Goal: Task Accomplishment & Management: Manage account settings

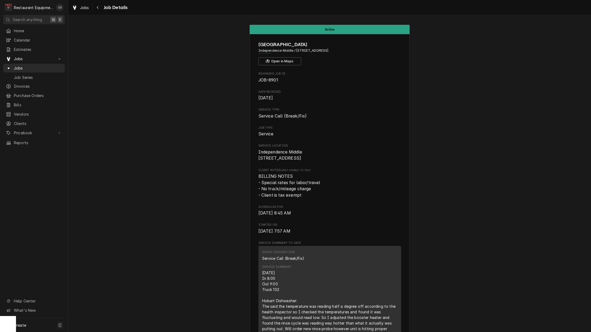
scroll to position [49, 0]
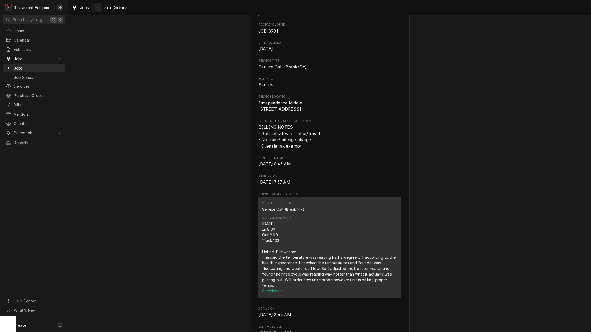
click at [95, 6] on div "Navigate back" at bounding box center [97, 7] width 5 height 5
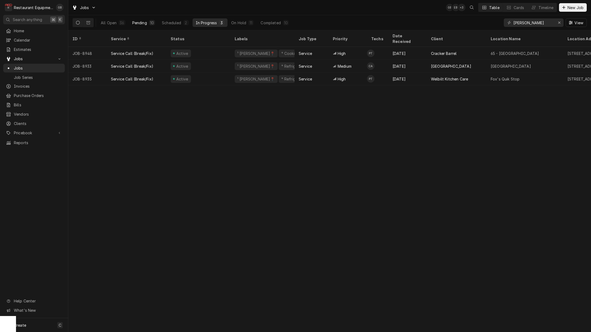
click at [140, 23] on div "Pending" at bounding box center [139, 23] width 15 height 6
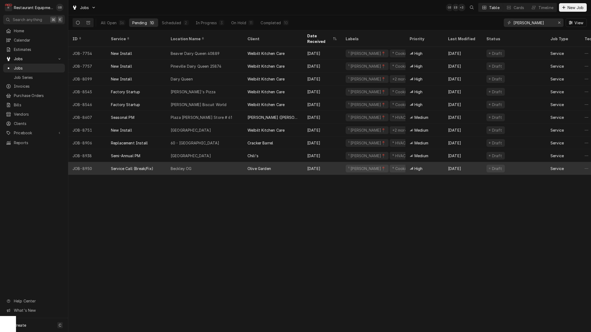
click at [201, 164] on div "Beckley OG" at bounding box center [204, 168] width 77 height 13
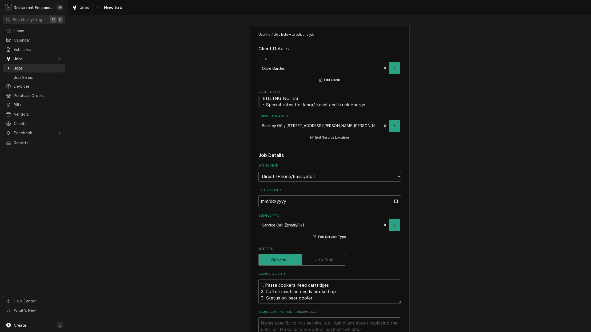
type textarea "x"
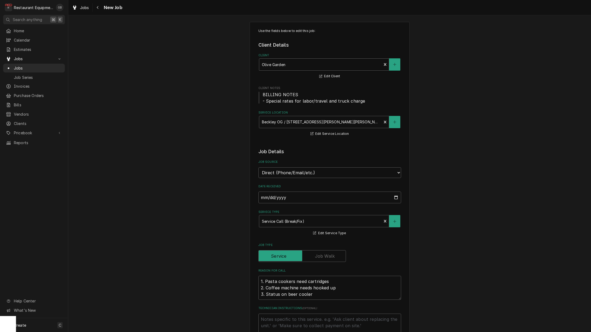
scroll to position [4, 0]
click at [99, 8] on div "Navigate back" at bounding box center [97, 7] width 5 height 5
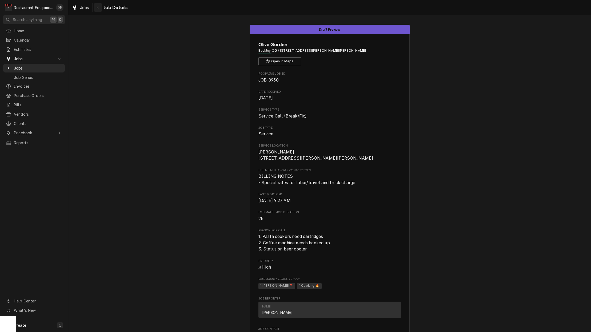
click at [96, 11] on div "Jobs Job Details" at bounding box center [329, 7] width 522 height 15
click at [97, 9] on icon "Navigate back" at bounding box center [97, 8] width 2 height 4
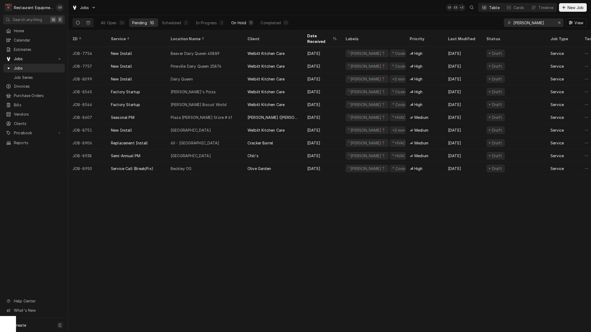
click at [242, 23] on div "On Hold" at bounding box center [238, 23] width 15 height 6
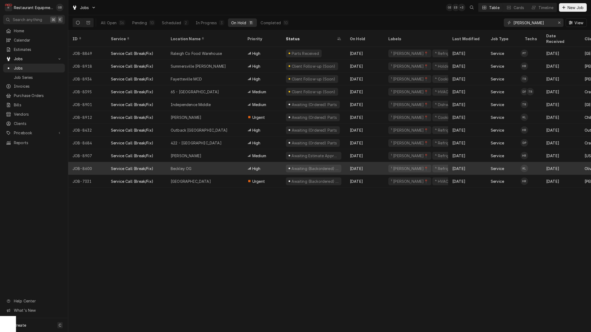
click at [210, 162] on div "Beckley OG" at bounding box center [204, 168] width 77 height 13
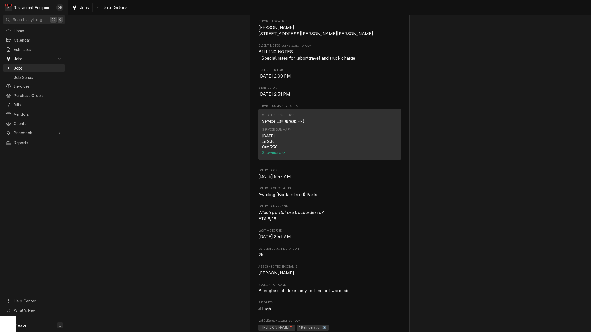
scroll to position [126, 0]
click at [277, 153] on span "Show more" at bounding box center [273, 151] width 23 height 5
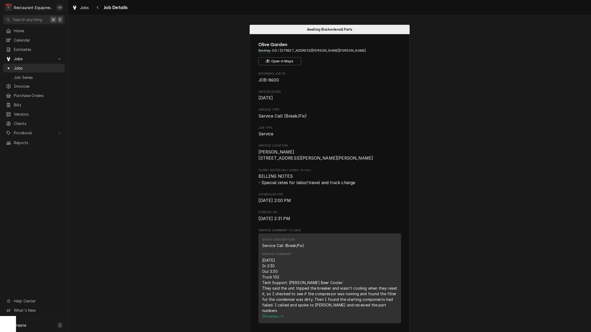
scroll to position [0, 0]
click at [95, 9] on div "Navigate back" at bounding box center [97, 7] width 5 height 5
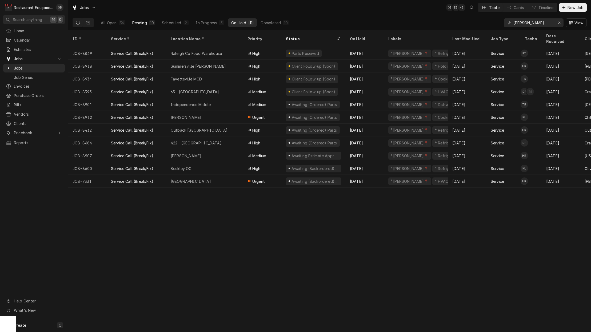
click at [141, 21] on div "Pending" at bounding box center [139, 23] width 15 height 6
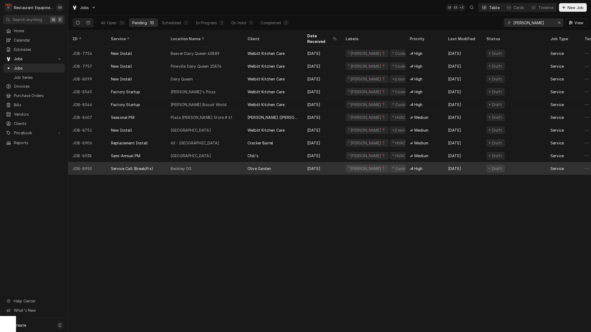
click at [205, 164] on div "Beckley OG" at bounding box center [204, 168] width 77 height 13
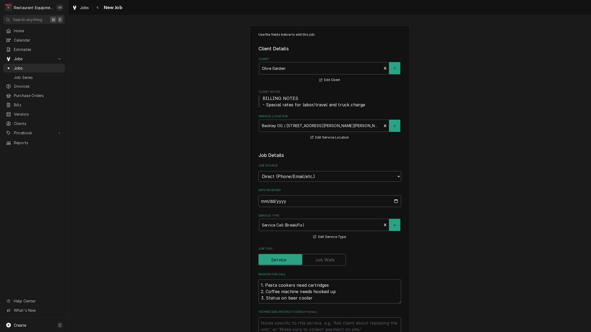
type textarea "x"
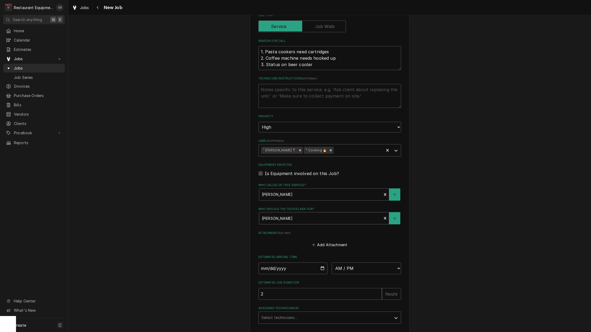
scroll to position [237, 0]
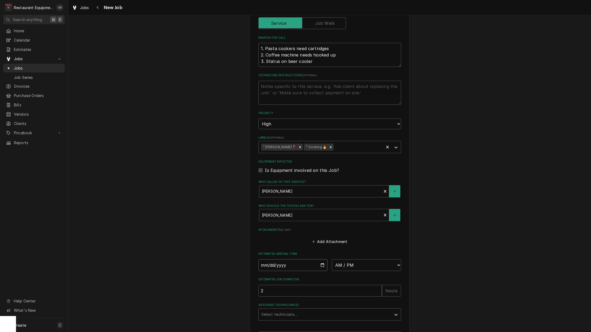
click at [270, 259] on input "Date" at bounding box center [292, 265] width 69 height 12
type input "[DATE]"
type textarea "x"
select select "10:30:00"
type textarea "x"
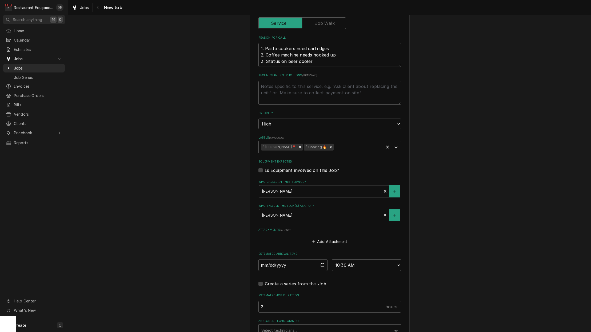
select select "10:15:00"
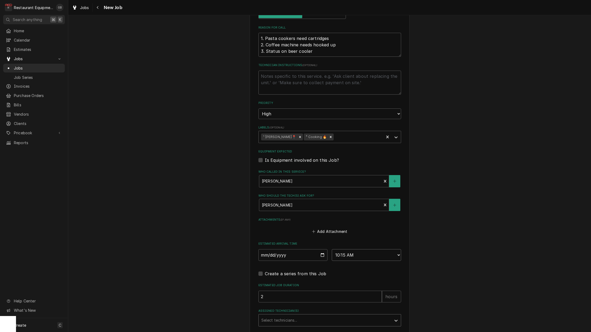
scroll to position [247, 0]
click at [365, 315] on div "Assigned Technician(s)" at bounding box center [324, 320] width 127 height 10
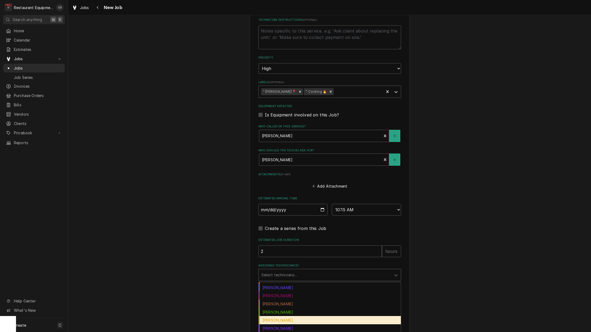
scroll to position [59, 0]
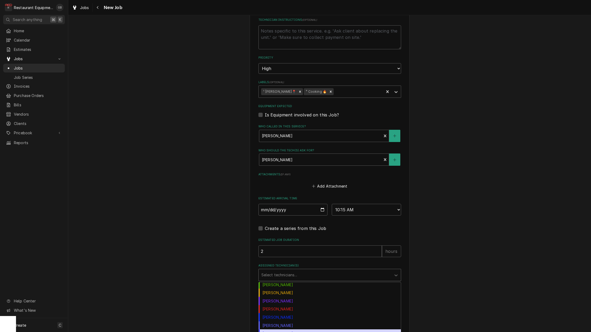
click at [293, 329] on div "Thomas Ross" at bounding box center [329, 333] width 142 height 8
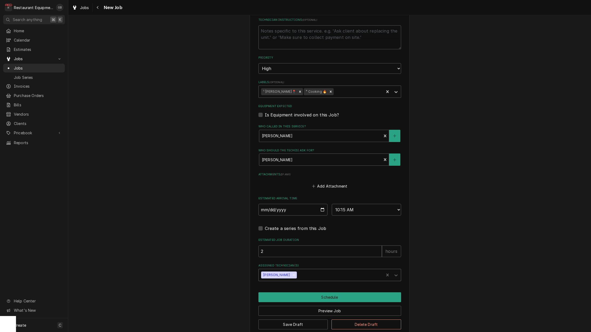
scroll to position [289, 0]
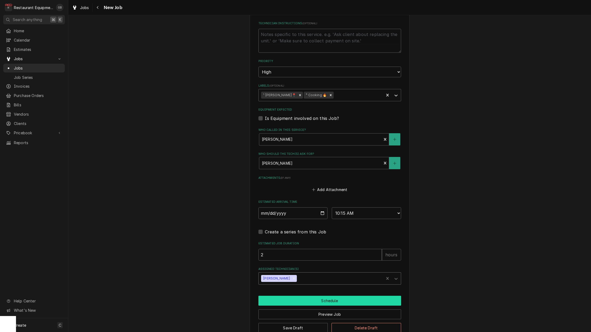
click at [323, 296] on button "Schedule" at bounding box center [329, 301] width 143 height 10
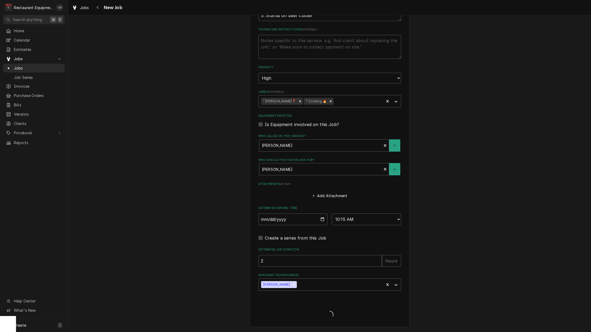
scroll to position [270, 0]
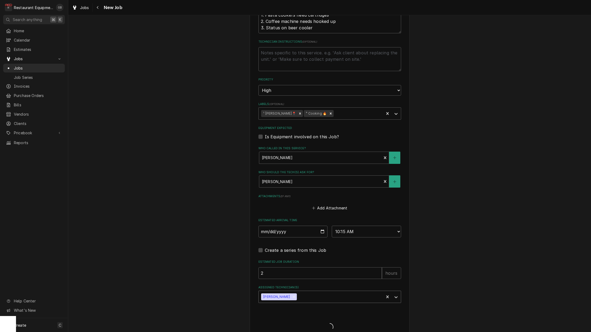
type textarea "x"
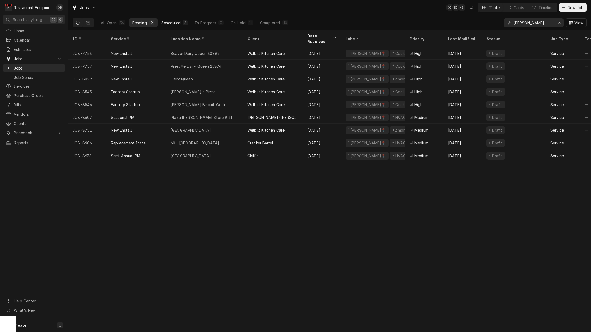
click at [173, 19] on button "Scheduled 3" at bounding box center [174, 22] width 33 height 9
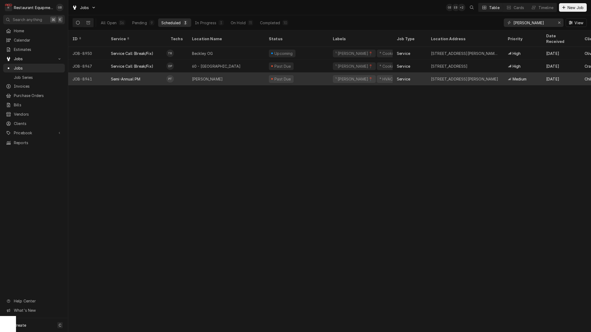
click at [214, 73] on div "[PERSON_NAME]" at bounding box center [226, 78] width 77 height 13
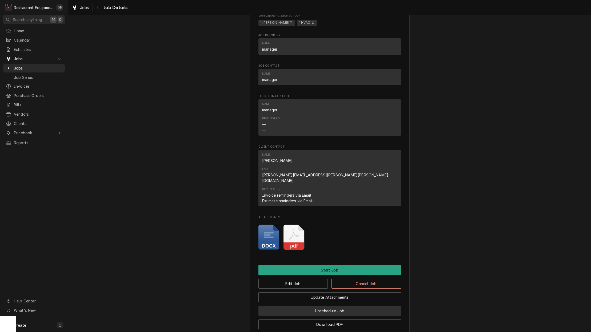
scroll to position [0, 0]
click at [323, 306] on button "Unschedule Job" at bounding box center [329, 311] width 143 height 10
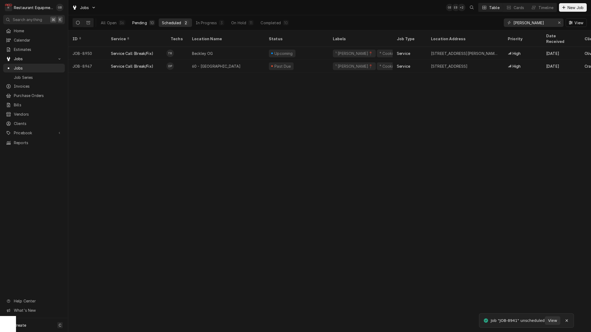
click at [150, 22] on div "10" at bounding box center [152, 23] width 4 height 6
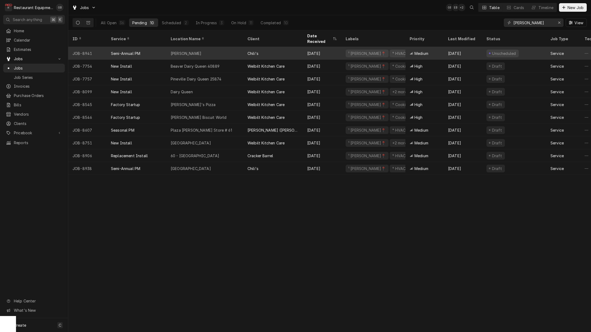
click at [211, 47] on div "[PERSON_NAME]" at bounding box center [204, 53] width 77 height 13
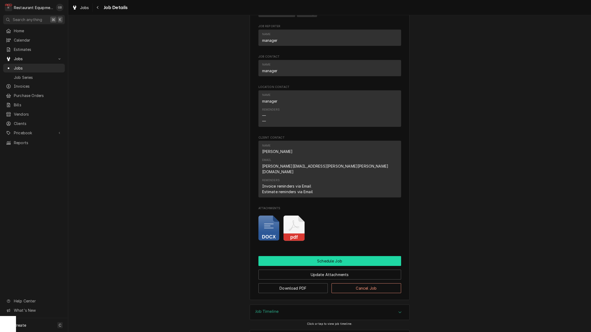
scroll to position [321, 0]
click at [324, 256] on button "Schedule Job" at bounding box center [329, 261] width 143 height 10
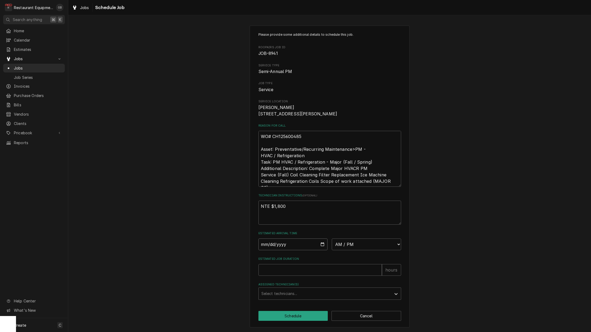
click at [272, 250] on input "Date" at bounding box center [292, 244] width 69 height 12
type input "2025-09-19"
click at [309, 276] on input "Estimated Job Duration" at bounding box center [319, 270] width 123 height 12
type textarea "x"
type input "1"
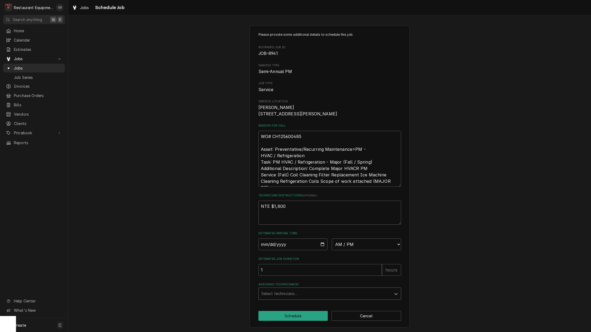
click at [394, 297] on icon "Assigned Technician(s)" at bounding box center [395, 293] width 5 height 5
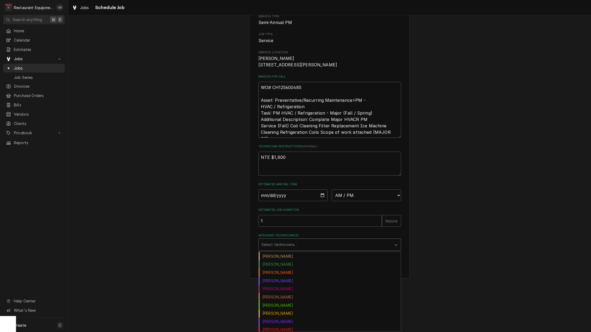
scroll to position [6, 0]
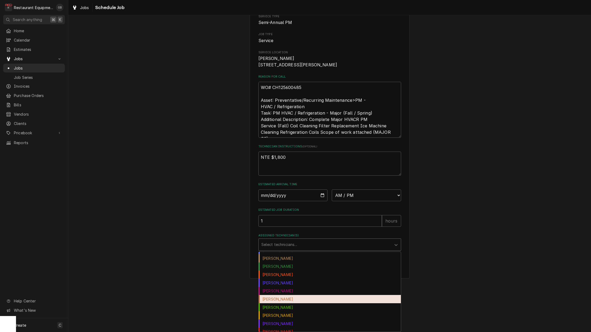
drag, startPoint x: 286, startPoint y: 298, endPoint x: 283, endPoint y: 297, distance: 3.2
click at [284, 297] on div "Hunter Ralston" at bounding box center [329, 299] width 142 height 8
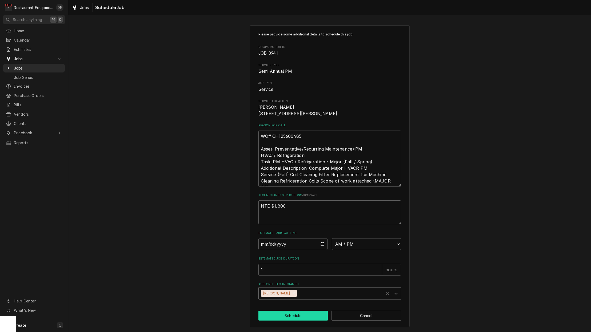
click at [320, 313] on button "Schedule" at bounding box center [293, 316] width 70 height 10
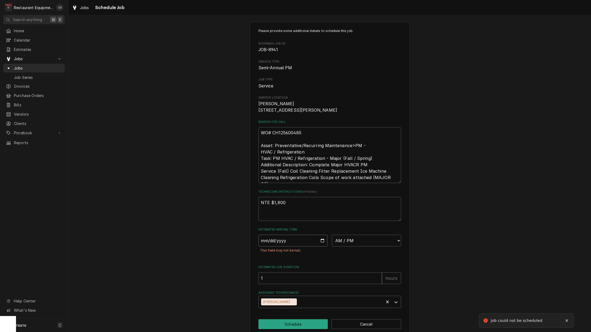
click at [278, 245] on input "2025-09-19" at bounding box center [292, 241] width 69 height 12
click at [310, 269] on label "Estimated Job Duration" at bounding box center [329, 267] width 143 height 4
click at [310, 272] on input "1" at bounding box center [319, 278] width 123 height 12
click at [309, 325] on button "Schedule" at bounding box center [293, 324] width 70 height 10
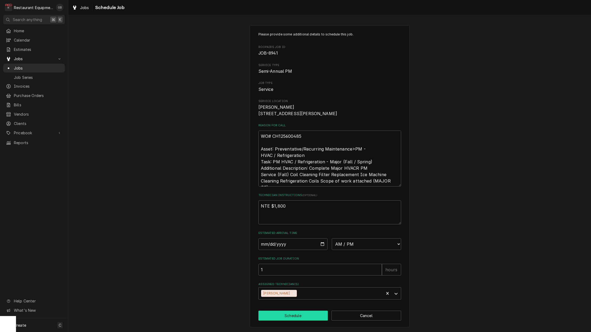
type textarea "x"
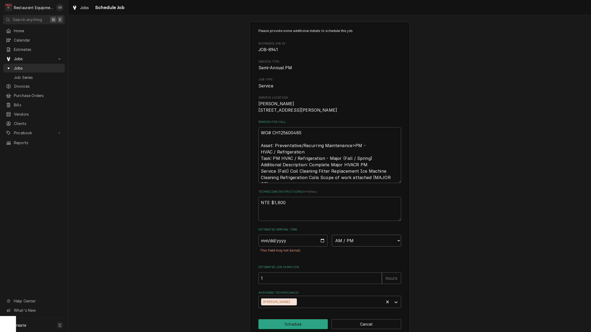
select select "10:45:00"
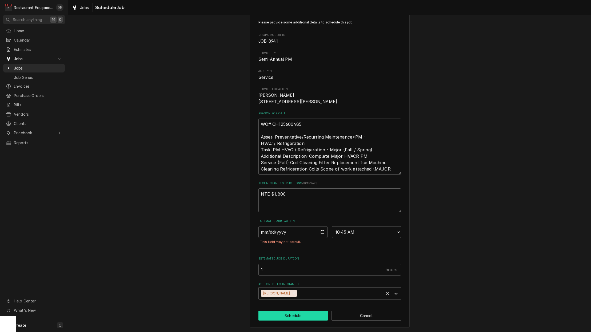
click at [315, 314] on button "Schedule" at bounding box center [293, 316] width 70 height 10
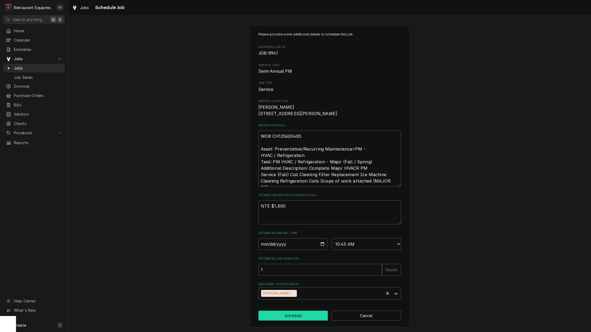
type textarea "x"
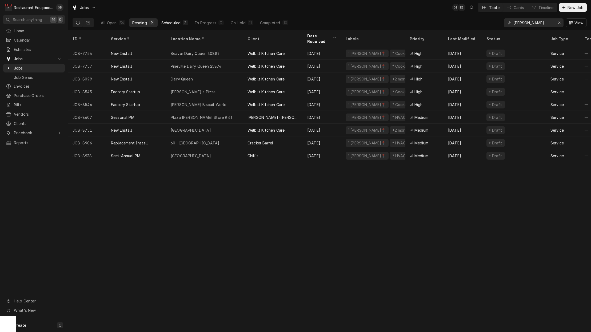
click at [189, 21] on button "Scheduled 3" at bounding box center [174, 22] width 33 height 9
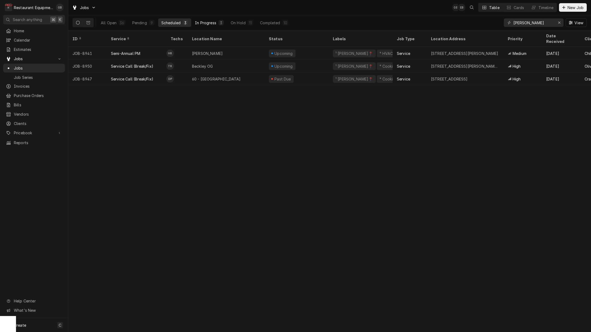
click at [216, 26] on button "In Progress 3" at bounding box center [209, 22] width 35 height 9
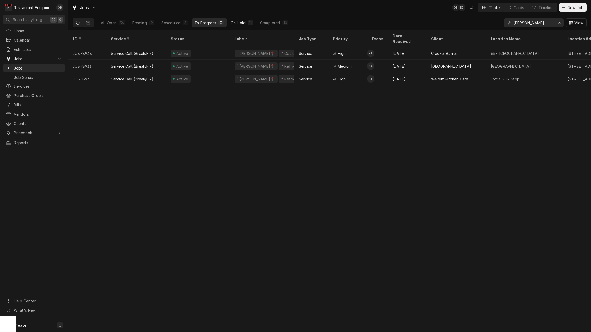
click at [242, 24] on div "On Hold" at bounding box center [237, 23] width 15 height 6
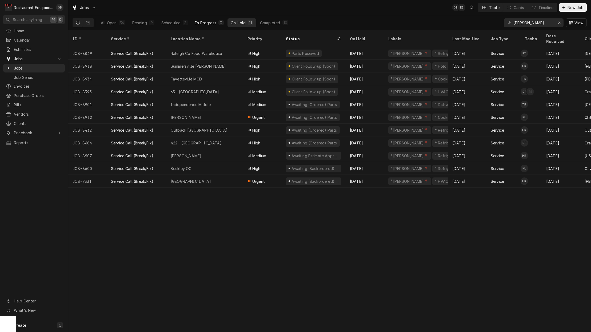
click at [217, 25] on button "In Progress 3" at bounding box center [209, 22] width 35 height 9
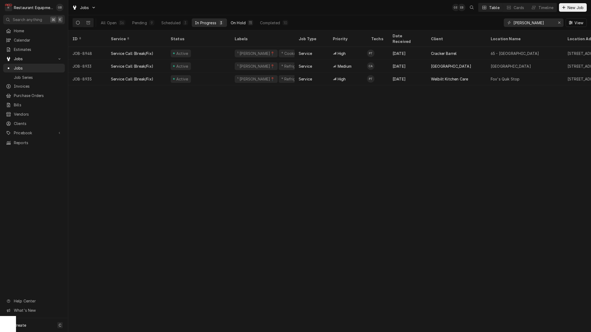
click at [237, 23] on div "On Hold" at bounding box center [237, 23] width 15 height 6
